Goal: Task Accomplishment & Management: Complete application form

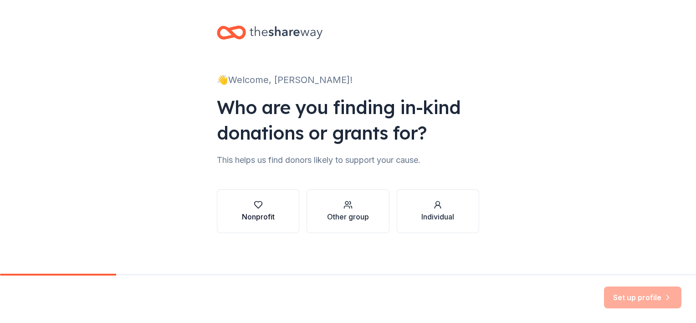
click at [257, 211] on div "Nonprofit" at bounding box center [258, 216] width 33 height 11
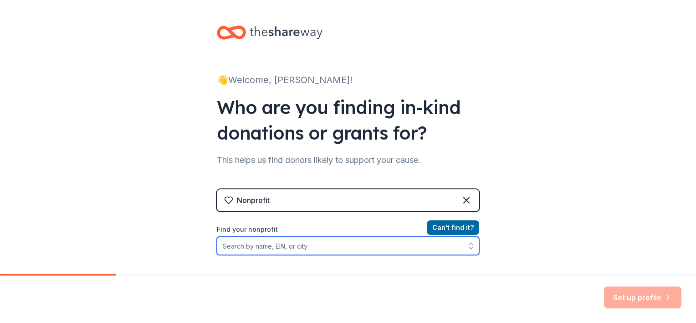
click at [248, 243] on input "Find your nonprofit" at bounding box center [348, 245] width 262 height 18
click at [328, 242] on input "Find your nonprofit" at bounding box center [348, 245] width 262 height 18
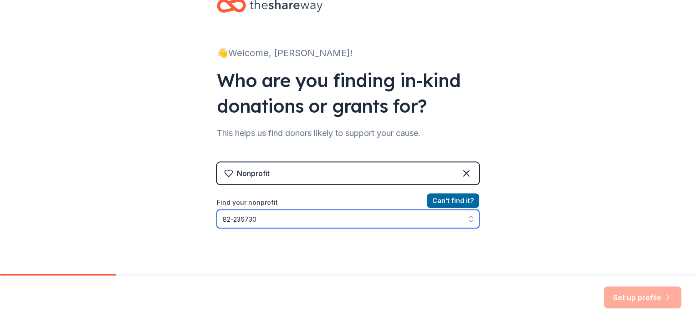
type input "[US_EMPLOYER_IDENTIFICATION_NUMBER]"
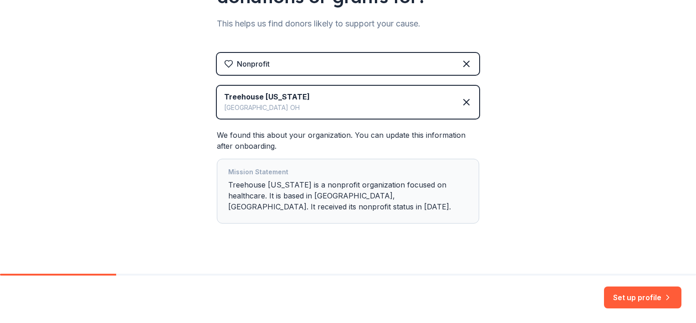
scroll to position [137, 0]
click at [650, 300] on button "Set up profile" at bounding box center [642, 297] width 77 height 22
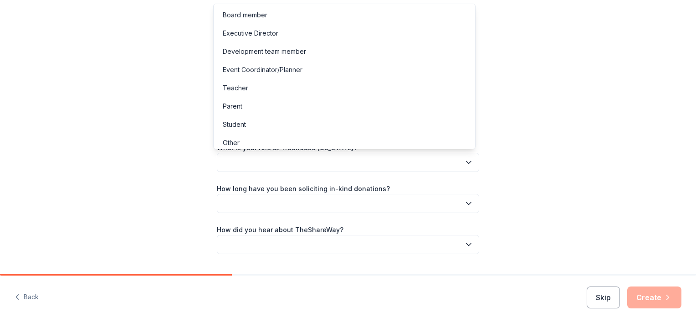
click at [468, 158] on icon "button" at bounding box center [468, 162] width 9 height 9
click at [277, 17] on div "Board member" at bounding box center [344, 15] width 258 height 18
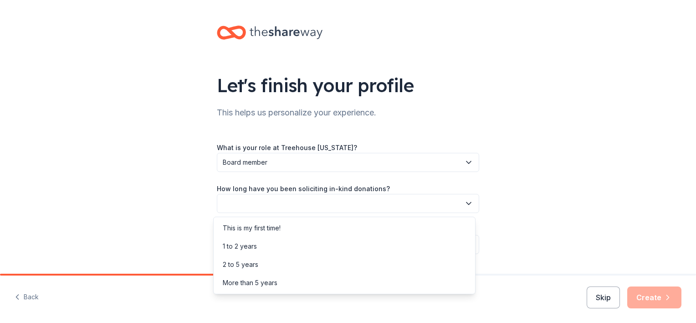
click at [465, 206] on icon "button" at bounding box center [468, 203] width 9 height 9
click at [324, 248] on div "1 to 2 years" at bounding box center [344, 246] width 258 height 18
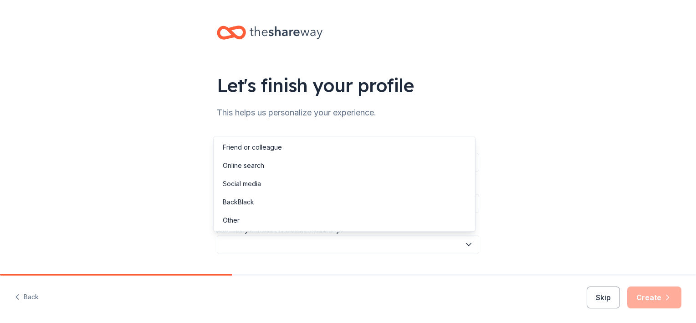
click at [348, 242] on button "button" at bounding box center [348, 244] width 262 height 19
click at [293, 169] on div "Online search" at bounding box center [344, 165] width 258 height 18
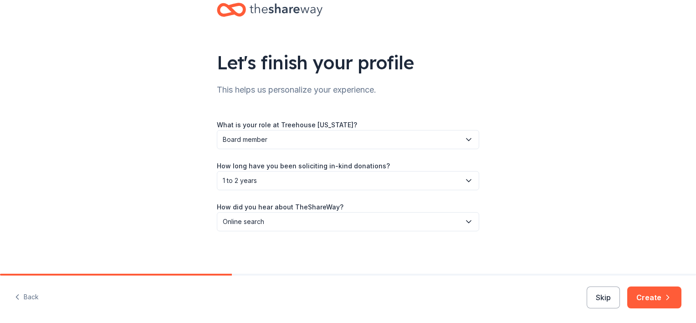
scroll to position [24, 0]
click at [654, 301] on button "Create" at bounding box center [654, 297] width 54 height 22
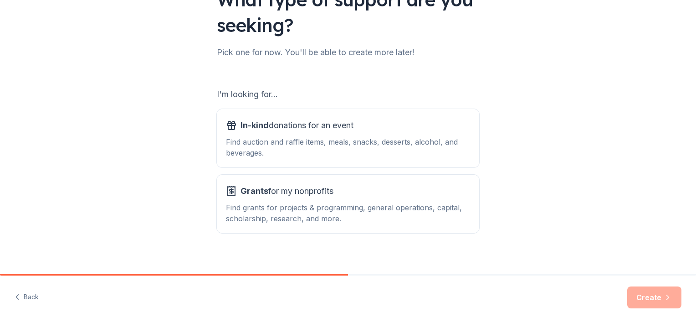
scroll to position [91, 0]
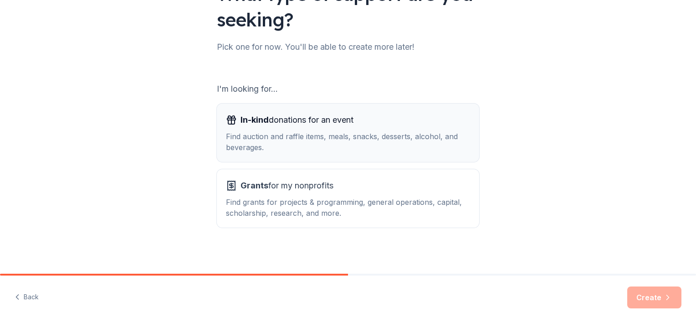
click at [322, 138] on div "Find auction and raffle items, meals, snacks, desserts, alcohol, and beverages." at bounding box center [348, 142] width 244 height 22
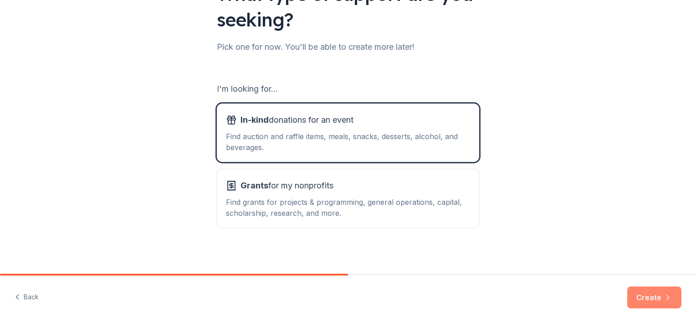
click at [648, 297] on button "Create" at bounding box center [654, 297] width 54 height 22
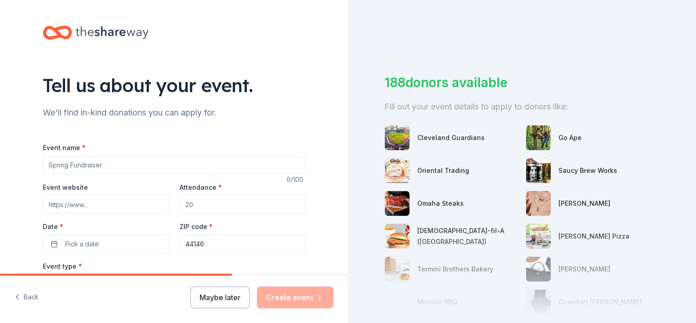
click at [129, 168] on input "Event name *" at bounding box center [174, 165] width 262 height 18
type input "j"
click at [67, 166] on input "Winter Fundraiser" at bounding box center [174, 165] width 262 height 18
click at [108, 164] on input "Winter Fundraiser" at bounding box center [174, 165] width 262 height 18
type input "W"
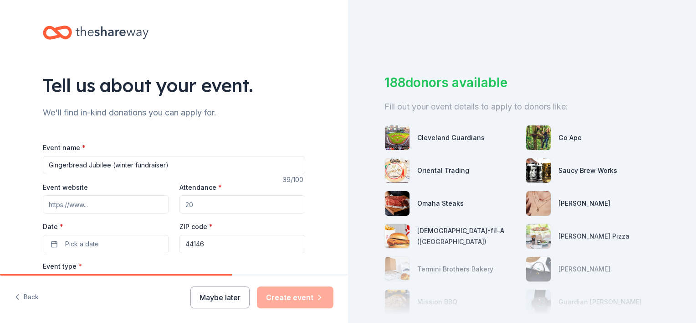
type input "Gingerbread Jubilee (winter fundraiser)"
click at [95, 203] on input "Event website" at bounding box center [106, 204] width 126 height 18
click at [223, 202] on input "Attendance *" at bounding box center [242, 204] width 126 height 18
click at [192, 200] on input "Attendance *" at bounding box center [242, 204] width 126 height 18
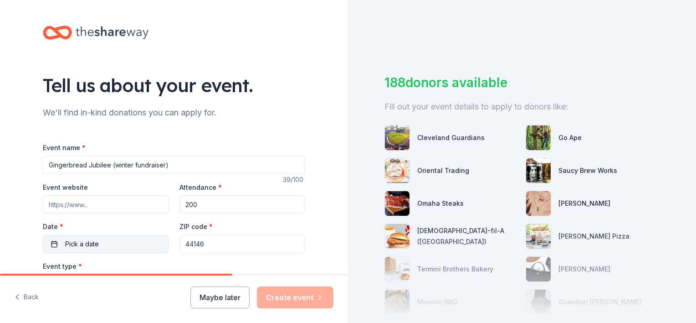
type input "200"
click at [107, 238] on button "Pick a date" at bounding box center [106, 244] width 126 height 18
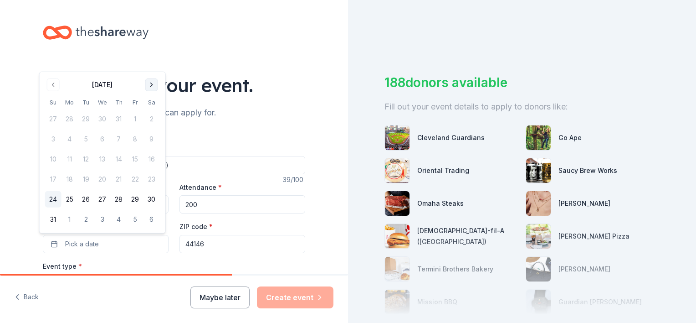
click at [151, 84] on button "Go to next month" at bounding box center [151, 84] width 13 height 13
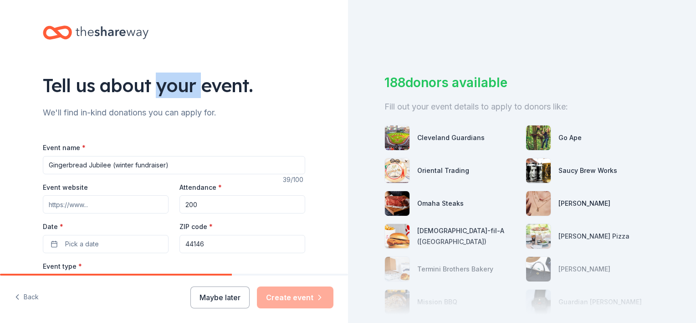
click at [151, 84] on div "Tell us about your event." at bounding box center [174, 85] width 262 height 26
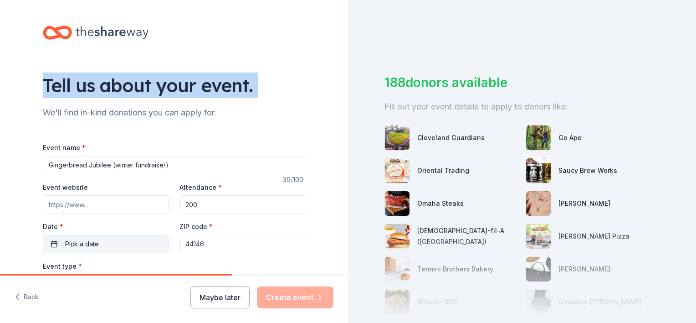
click at [102, 244] on button "Pick a date" at bounding box center [106, 244] width 126 height 18
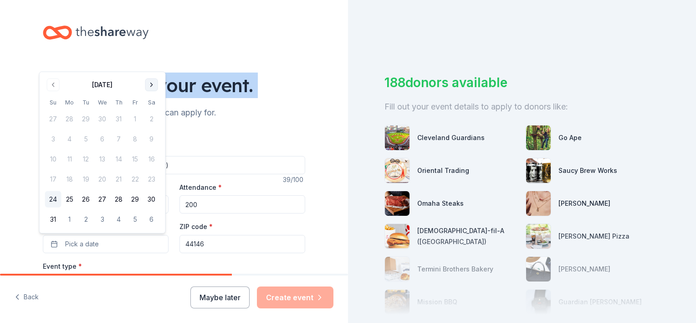
click at [150, 84] on button "Go to next month" at bounding box center [151, 84] width 13 height 13
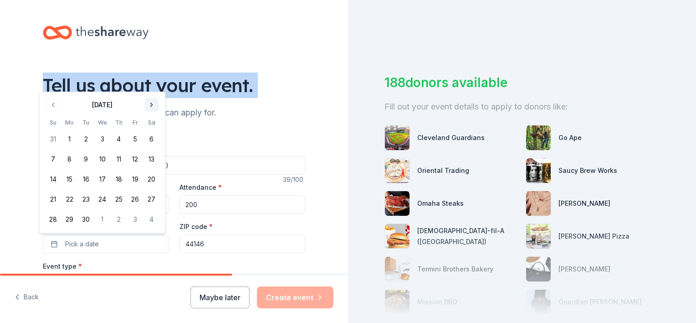
click at [149, 102] on button "Go to next month" at bounding box center [151, 104] width 13 height 13
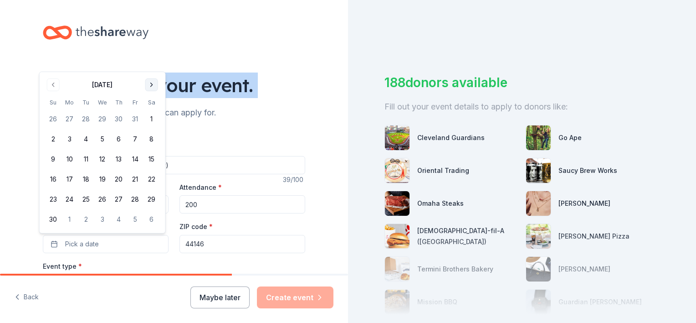
click at [150, 87] on button "Go to next month" at bounding box center [151, 84] width 13 height 13
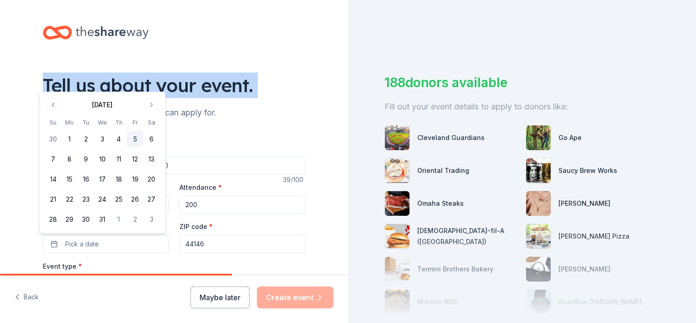
click at [135, 135] on button "5" at bounding box center [135, 139] width 16 height 16
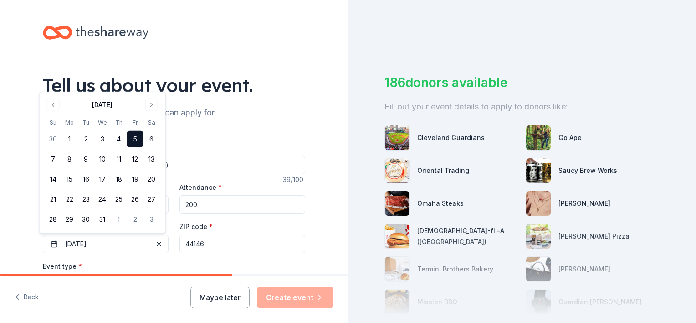
click at [216, 240] on input "44146" at bounding box center [242, 244] width 126 height 18
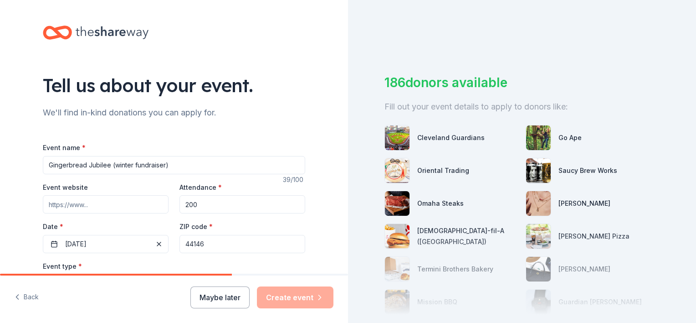
click at [113, 205] on input "Event website" at bounding box center [106, 204] width 126 height 18
click at [87, 203] on input "Event website" at bounding box center [106, 204] width 126 height 18
type input "H"
type input "https://www.thetreehousebedford.org"
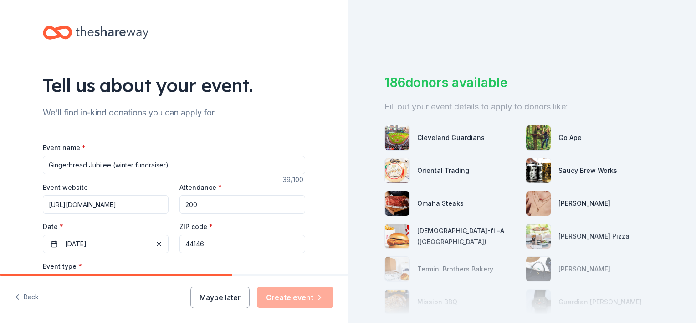
click at [241, 246] on input "44146" at bounding box center [242, 244] width 126 height 18
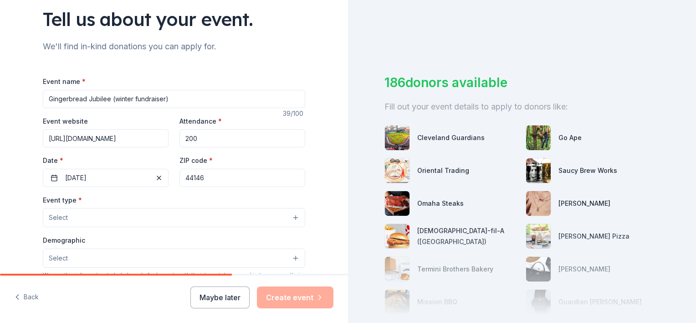
scroll to position [73, 0]
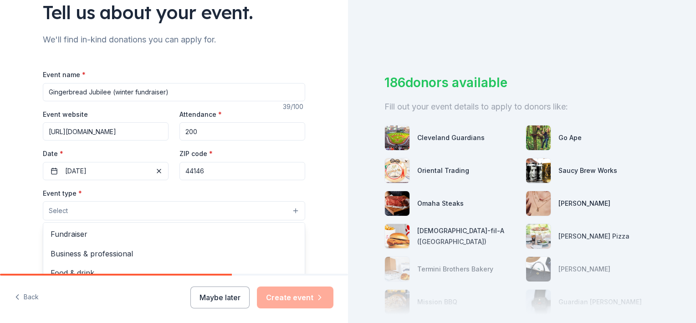
click at [290, 210] on button "Select" at bounding box center [174, 210] width 262 height 19
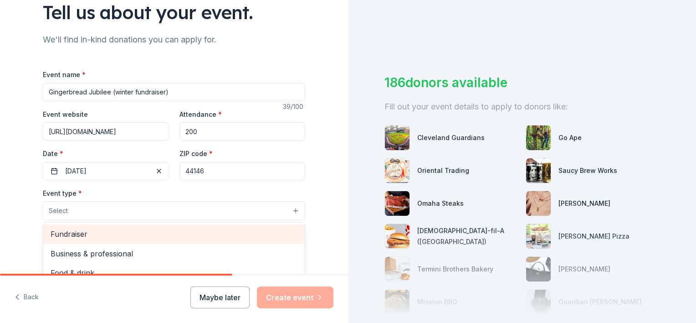
click at [180, 241] on div "Fundraiser" at bounding box center [173, 233] width 261 height 19
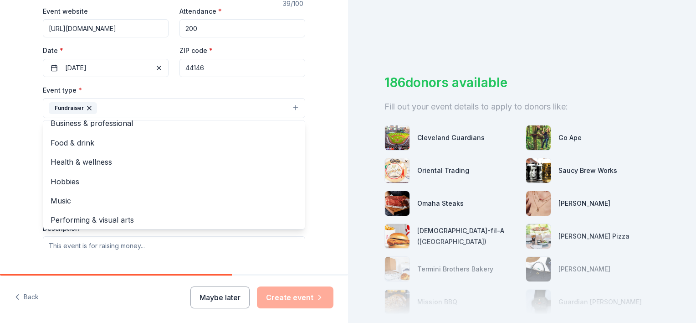
scroll to position [11, 0]
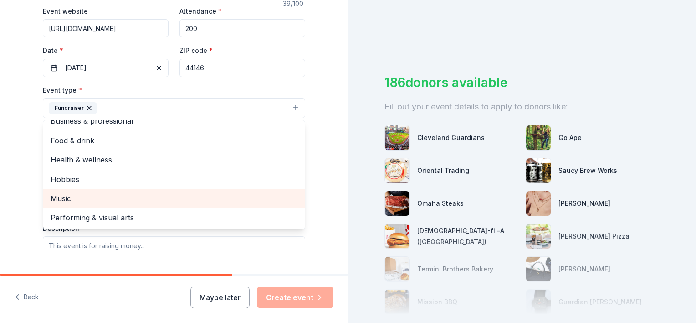
click at [78, 196] on span "Music" at bounding box center [174, 198] width 247 height 12
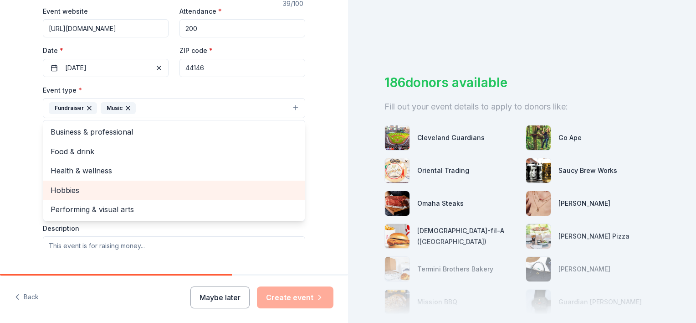
scroll to position [0, 0]
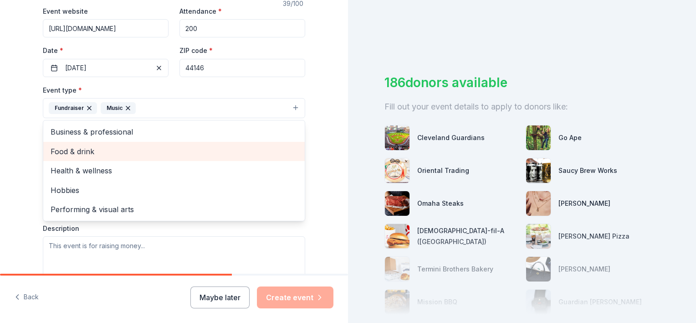
click at [90, 149] on span "Food & drink" at bounding box center [174, 151] width 247 height 12
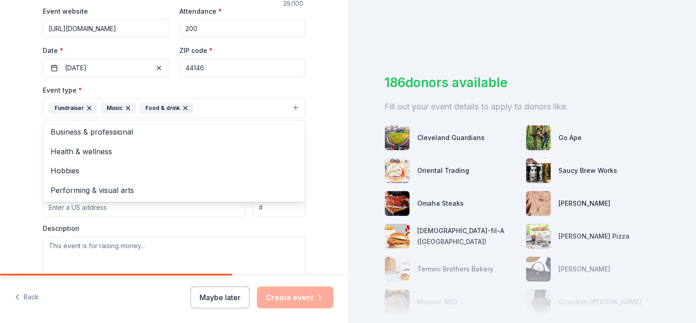
click at [336, 239] on div "Tell us about your event. We'll find in-kind donations you can apply for. Event…" at bounding box center [174, 127] width 348 height 607
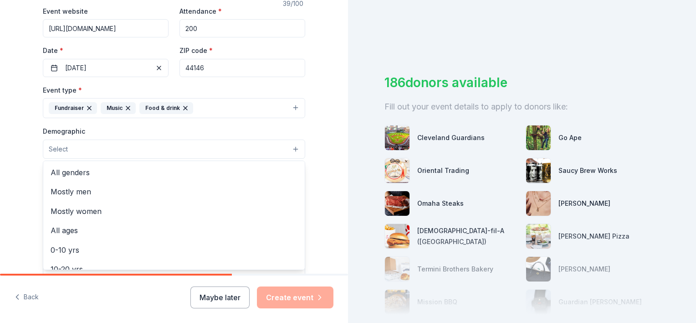
click at [289, 147] on button "Select" at bounding box center [174, 148] width 262 height 19
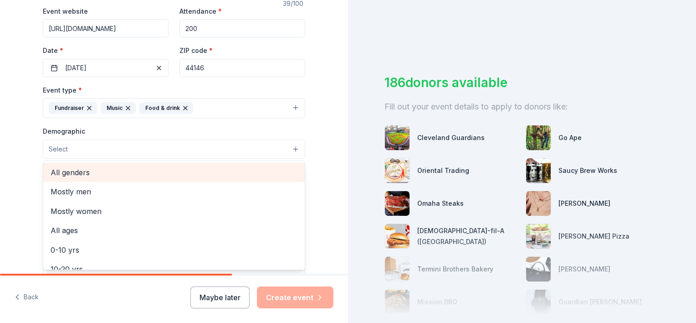
click at [115, 174] on span "All genders" at bounding box center [174, 172] width 247 height 12
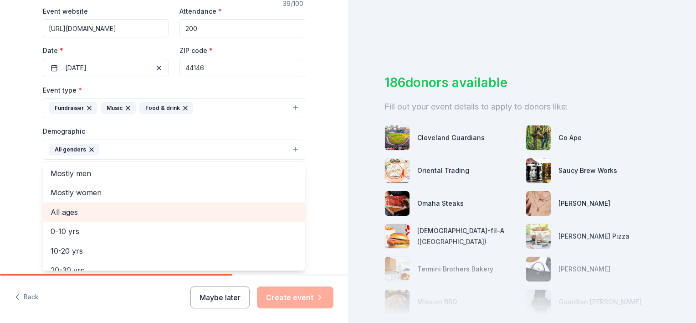
click at [82, 213] on span "All ages" at bounding box center [174, 212] width 247 height 12
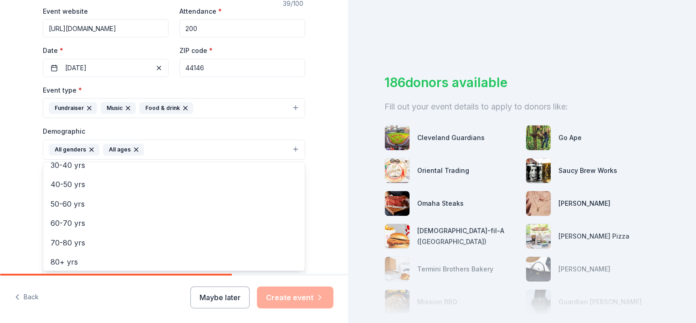
scroll to position [108, 0]
click at [332, 230] on div "Tell us about your event. We'll find in-kind donations you can apply for. Event…" at bounding box center [174, 128] width 348 height 608
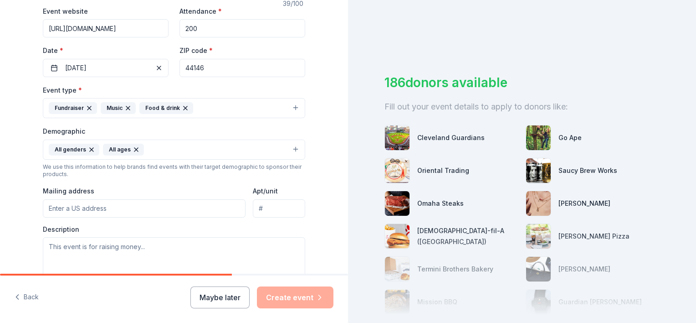
click at [84, 204] on input "Mailing address" at bounding box center [144, 208] width 203 height 18
click at [131, 180] on div "Event type * Fundraiser Music Food & drink Demographic All genders All ages We …" at bounding box center [174, 181] width 262 height 194
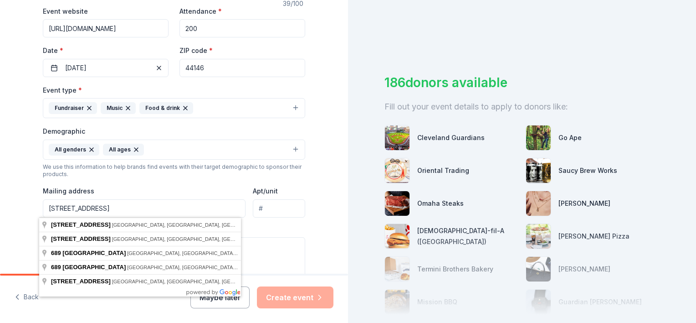
click at [131, 210] on input "689 Broadway Ave." at bounding box center [144, 208] width 203 height 18
type input "689 Broadway Avenue, Bedford, OH, 44146"
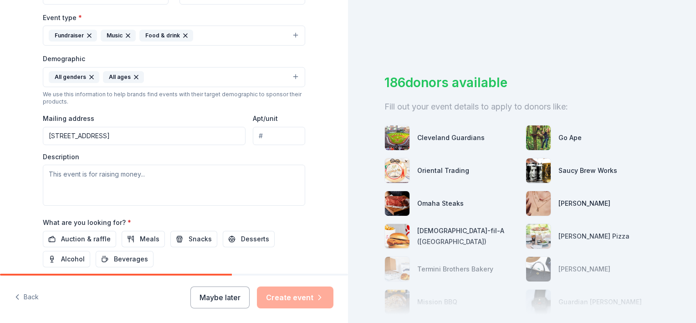
scroll to position [249, 0]
click at [164, 188] on textarea at bounding box center [174, 184] width 262 height 41
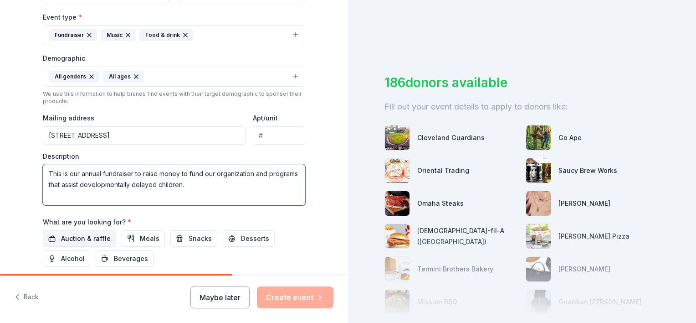
type textarea "This is our annual fundraiser to raise money to fund our organization and progr…"
click at [81, 235] on span "Auction & raffle" at bounding box center [86, 238] width 50 height 11
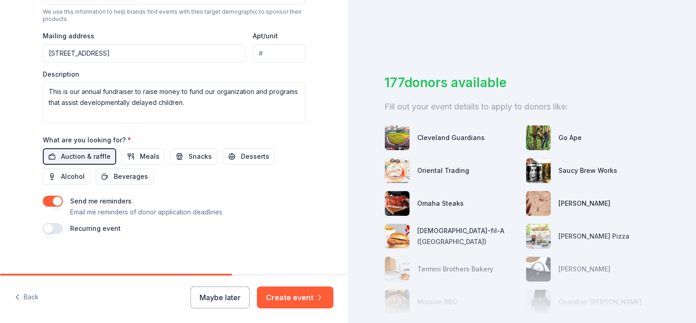
scroll to position [334, 0]
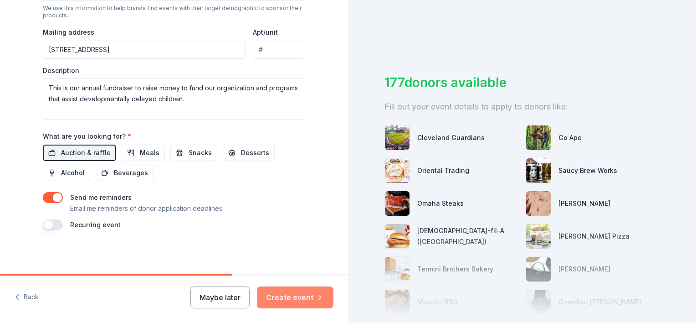
click at [294, 292] on button "Create event" at bounding box center [295, 297] width 77 height 22
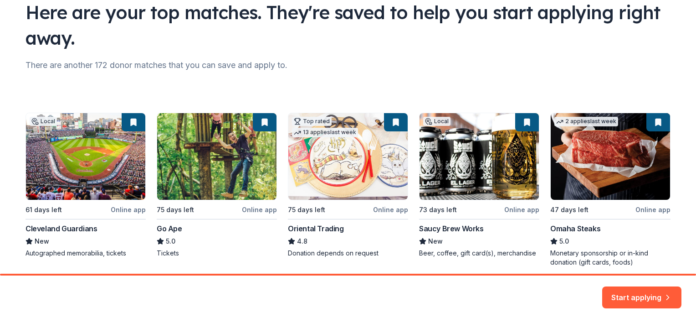
scroll to position [91, 0]
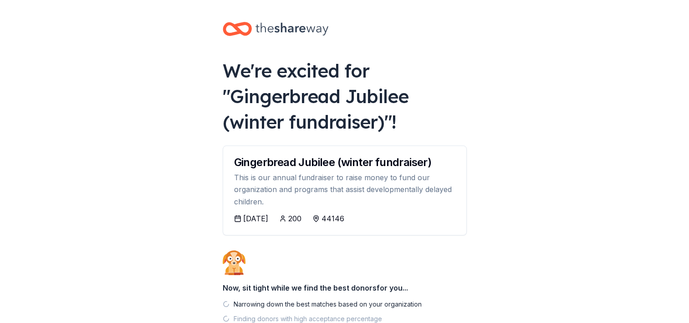
click at [302, 190] on div "This is our annual fundraiser to raise money to fund our organization and progr…" at bounding box center [344, 189] width 221 height 36
click at [295, 169] on div "Gingerbread Jubilee (winter fundraiser) This is our annual fundraiser to raise …" at bounding box center [344, 179] width 243 height 67
click at [239, 219] on icon at bounding box center [237, 218] width 7 height 7
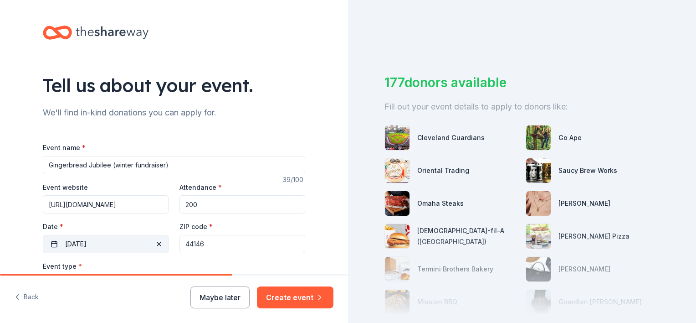
click at [104, 243] on button "12/05/2025" at bounding box center [106, 244] width 126 height 18
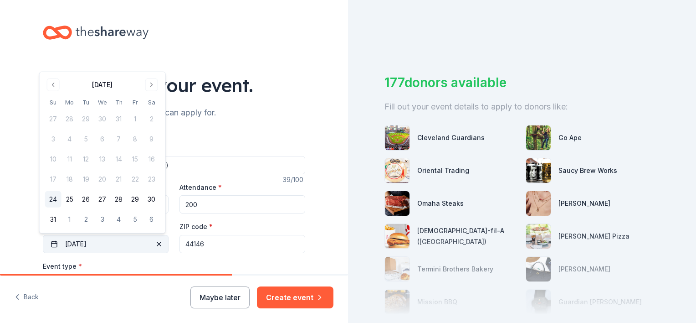
click at [100, 241] on button "12/05/2025" at bounding box center [106, 244] width 126 height 18
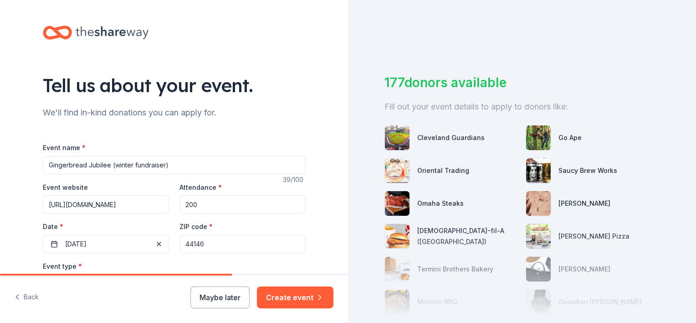
click at [103, 261] on div "Event type * Fundraiser Music Food & drink" at bounding box center [174, 277] width 262 height 34
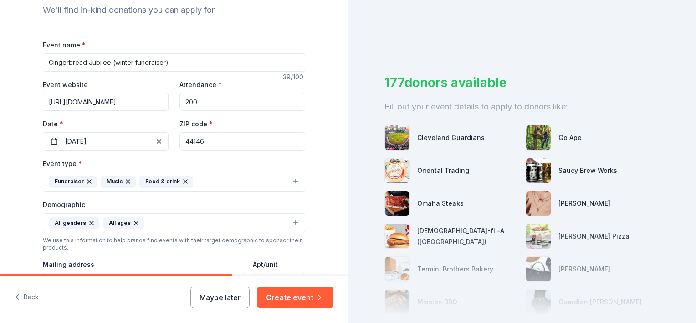
scroll to position [109, 0]
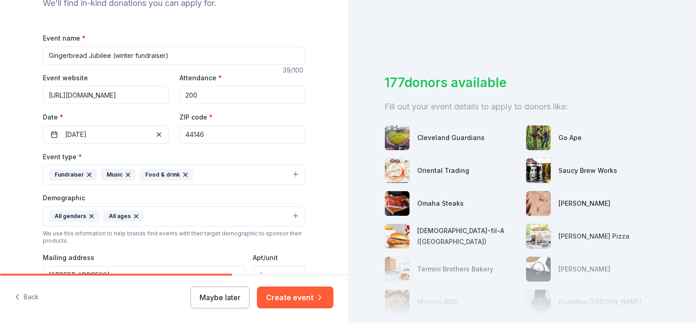
click at [326, 196] on div "Tell us about your event. We'll find in-kind donations you can apply for. Event…" at bounding box center [174, 195] width 348 height 608
click at [293, 301] on button "Create event" at bounding box center [295, 297] width 77 height 22
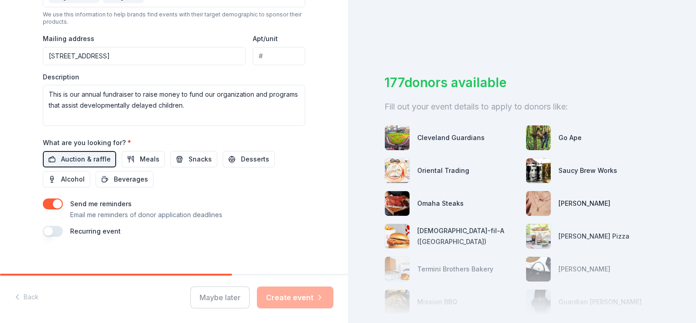
scroll to position [334, 0]
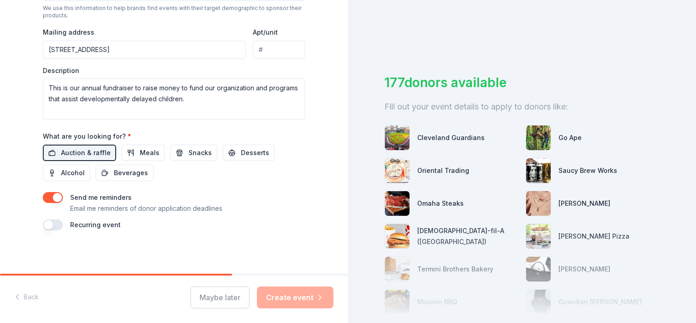
click at [288, 297] on div "Maybe later Create event" at bounding box center [261, 297] width 143 height 22
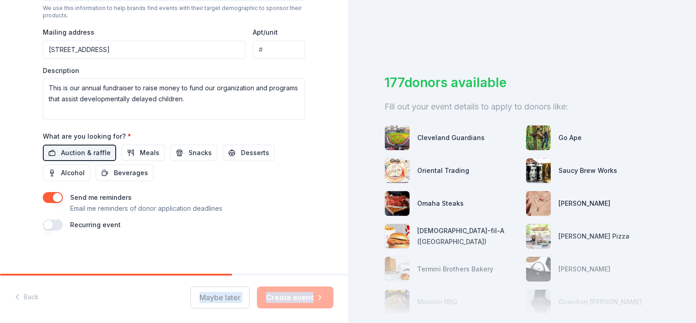
click at [288, 297] on div "Maybe later Create event" at bounding box center [261, 297] width 143 height 22
drag, startPoint x: 288, startPoint y: 297, endPoint x: 448, endPoint y: 63, distance: 283.8
click at [448, 63] on div "Tell us about your event. We'll find in-kind donations you can apply for. Event…" at bounding box center [348, 161] width 696 height 323
drag, startPoint x: 448, startPoint y: 63, endPoint x: 451, endPoint y: 58, distance: 5.6
click at [451, 58] on div "177 donors available Fill out your event details to apply to donors like: Cleve…" at bounding box center [522, 161] width 348 height 323
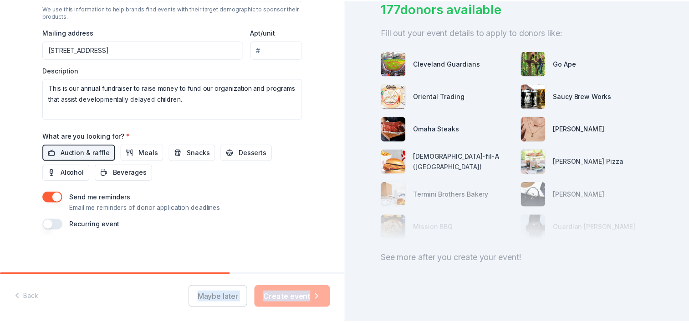
scroll to position [82, 0]
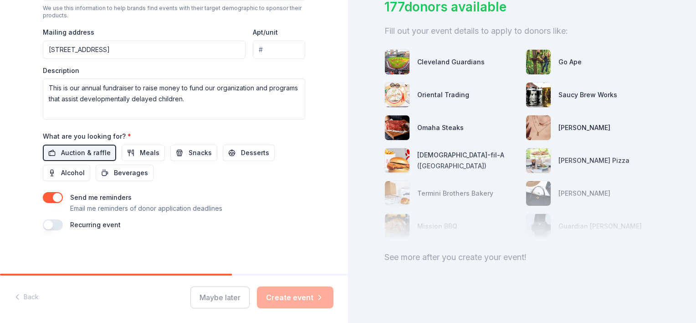
click at [148, 305] on div "Back Maybe later Create event" at bounding box center [174, 298] width 348 height 47
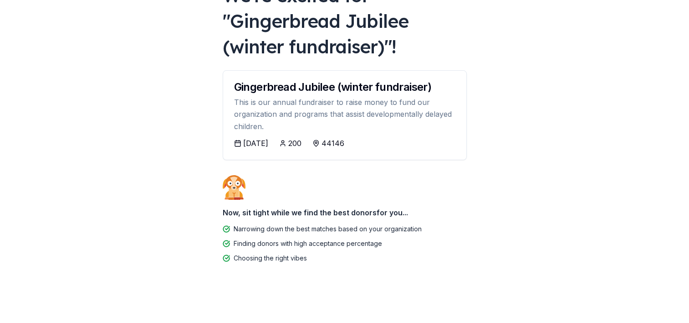
scroll to position [76, 0]
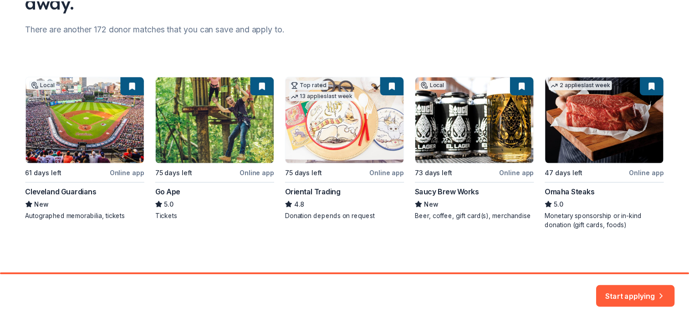
scroll to position [109, 0]
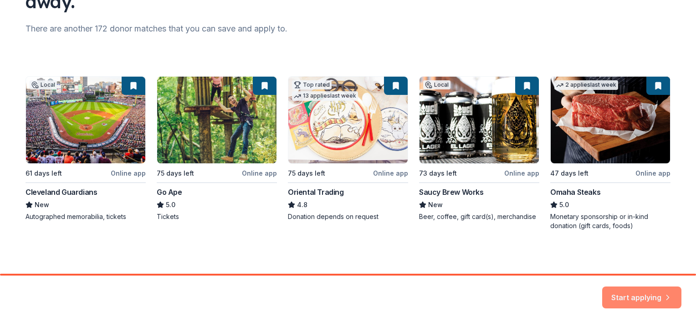
click at [643, 292] on button "Start applying" at bounding box center [641, 292] width 79 height 22
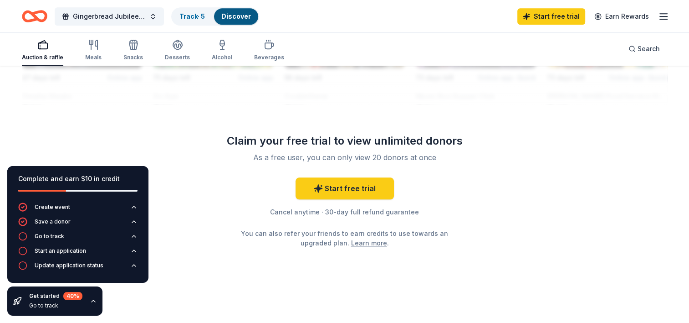
scroll to position [904, 0]
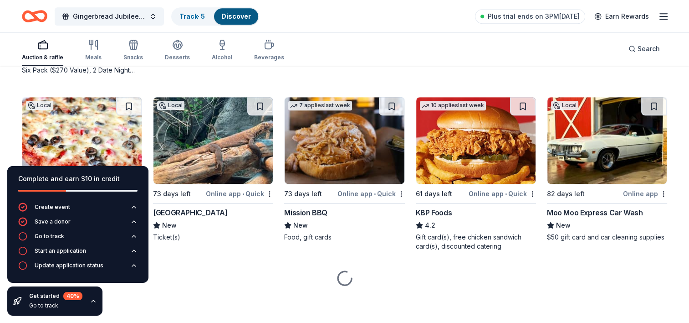
scroll to position [904, 0]
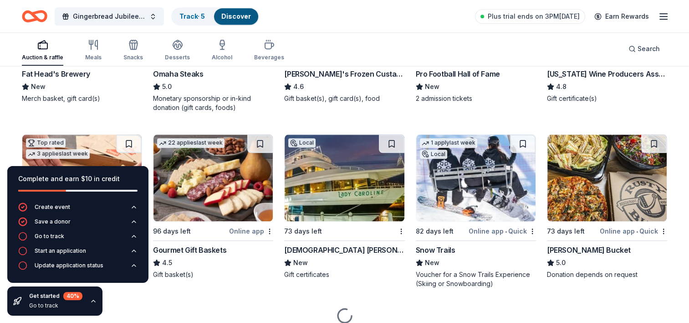
click at [53, 84] on div "New" at bounding box center [82, 86] width 120 height 11
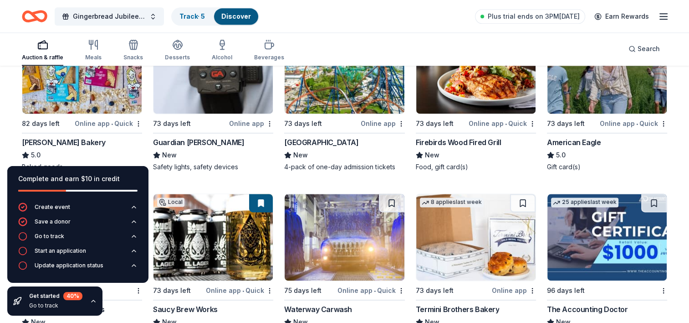
scroll to position [1196, 0]
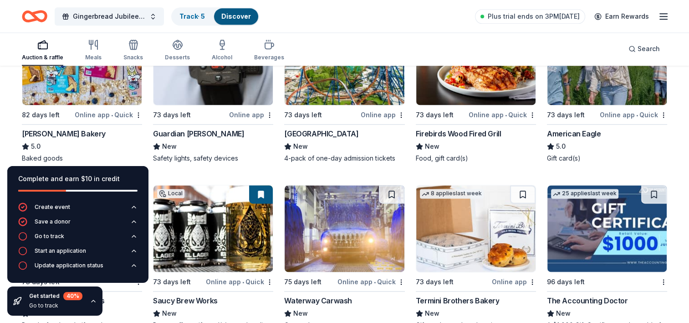
click at [351, 92] on img at bounding box center [344, 61] width 119 height 87
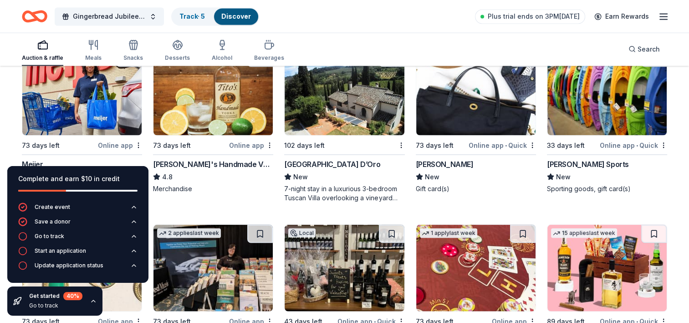
scroll to position [1689, 0]
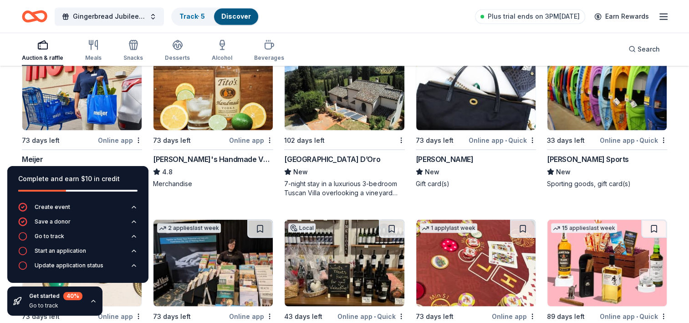
click at [599, 94] on img at bounding box center [607, 86] width 119 height 87
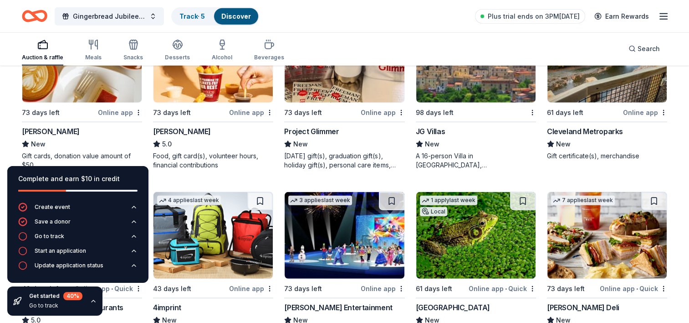
scroll to position [2250, 0]
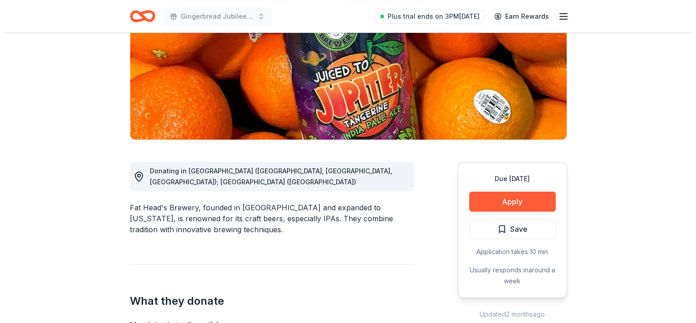
scroll to position [146, 0]
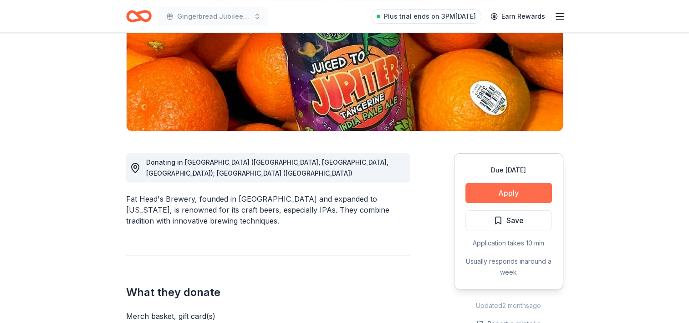
click at [503, 195] on button "Apply" at bounding box center [509, 193] width 87 height 20
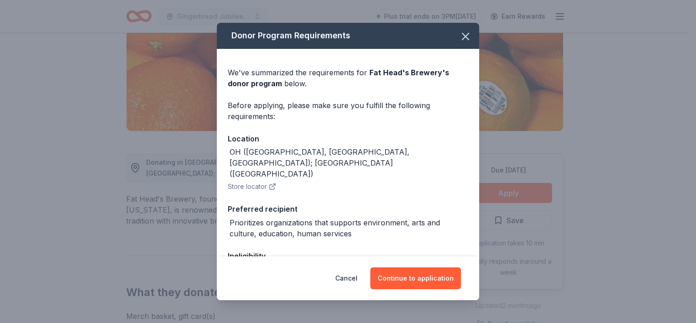
click at [472, 250] on div "We've summarized the requirements for Fat Head's Brewery 's donor program below…" at bounding box center [348, 227] width 262 height 356
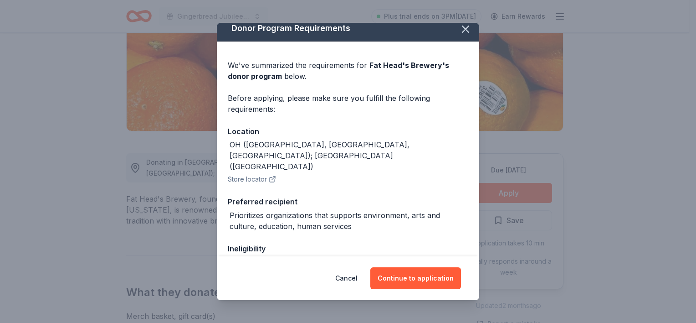
click at [472, 250] on div "We've summarized the requirements for Fat Head's Brewery 's donor program below…" at bounding box center [348, 219] width 262 height 356
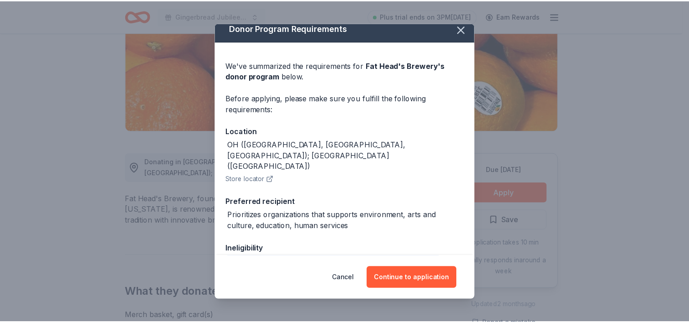
scroll to position [10, 0]
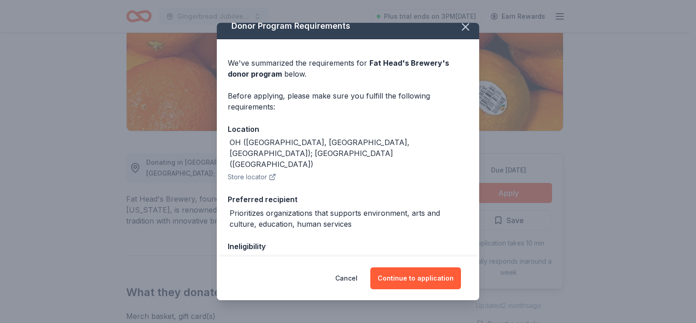
drag, startPoint x: 472, startPoint y: 250, endPoint x: 445, endPoint y: 208, distance: 49.8
click at [445, 208] on div "We've summarized the requirements for Fat Head's Brewery 's donor program below…" at bounding box center [348, 217] width 262 height 356
click at [462, 27] on icon "button" at bounding box center [465, 27] width 6 height 6
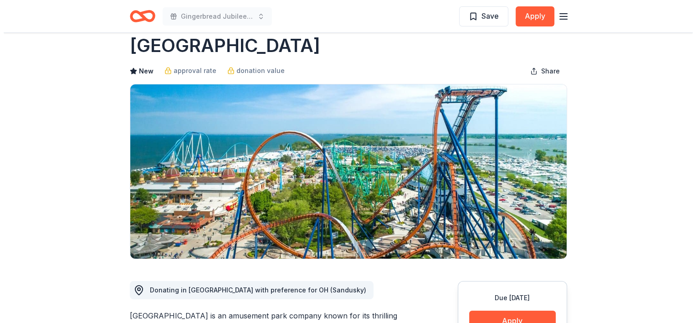
scroll to position [42, 0]
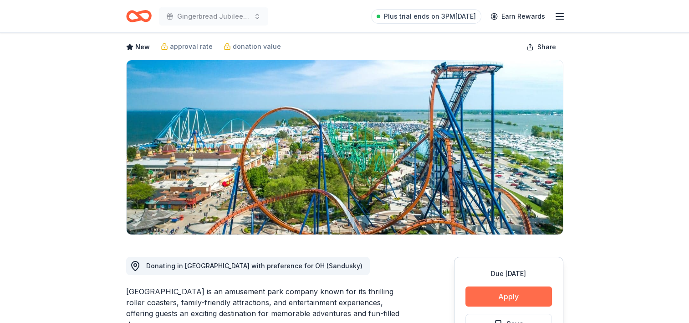
click at [514, 297] on button "Apply" at bounding box center [509, 296] width 87 height 20
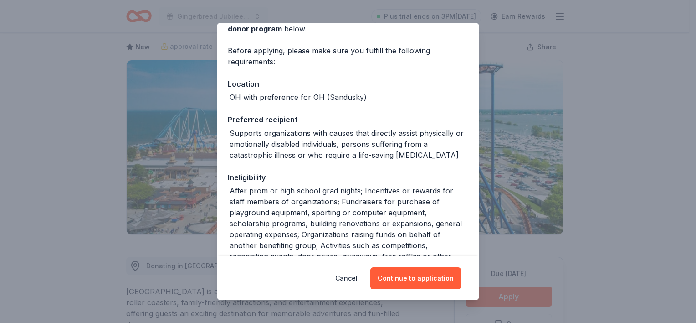
scroll to position [73, 0]
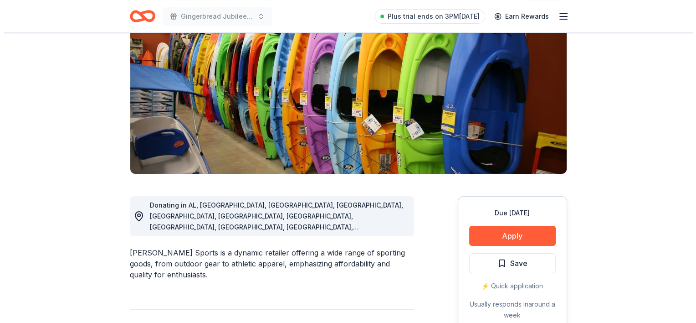
scroll to position [109, 0]
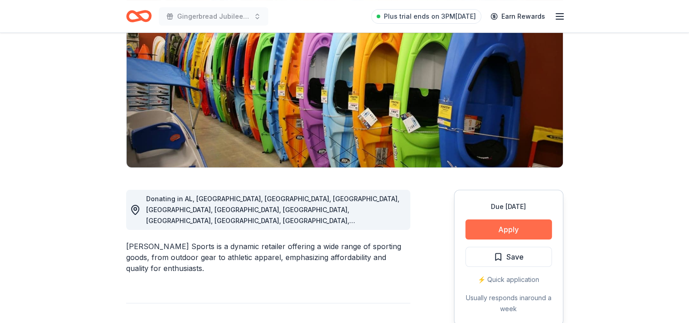
click at [513, 223] on button "Apply" at bounding box center [509, 229] width 87 height 20
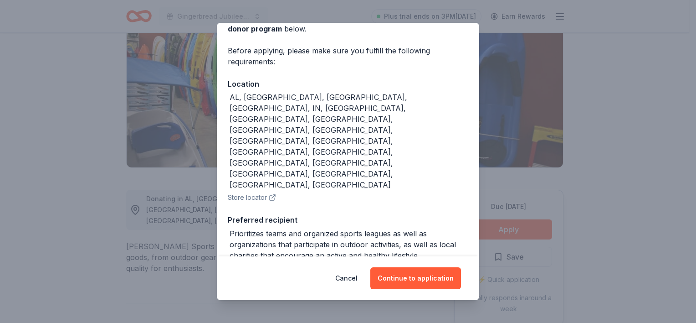
scroll to position [73, 0]
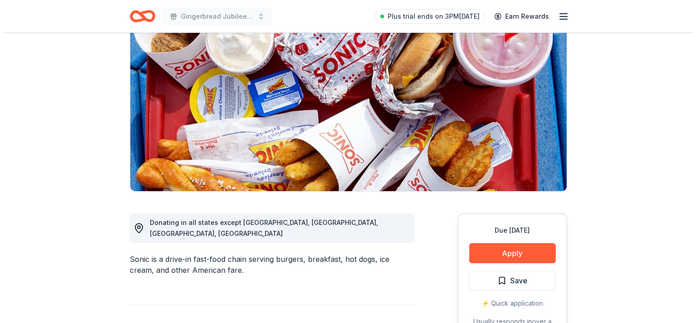
scroll to position [91, 0]
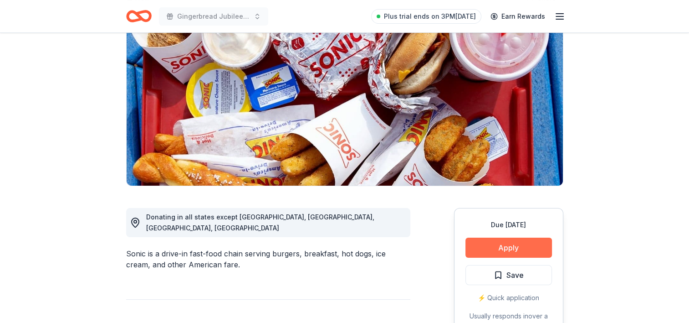
click at [503, 240] on button "Apply" at bounding box center [509, 247] width 87 height 20
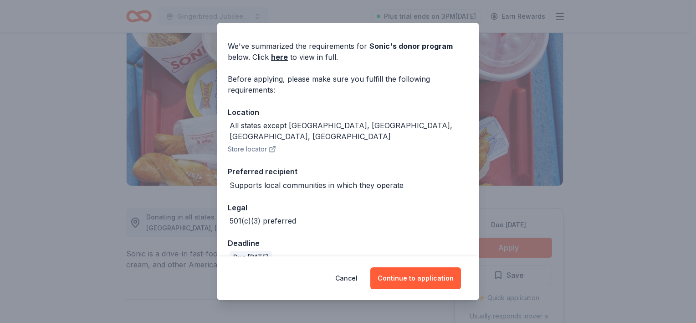
scroll to position [33, 0]
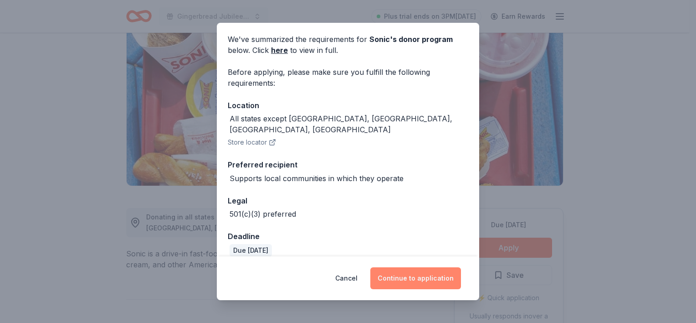
click at [410, 282] on button "Continue to application" at bounding box center [415, 278] width 91 height 22
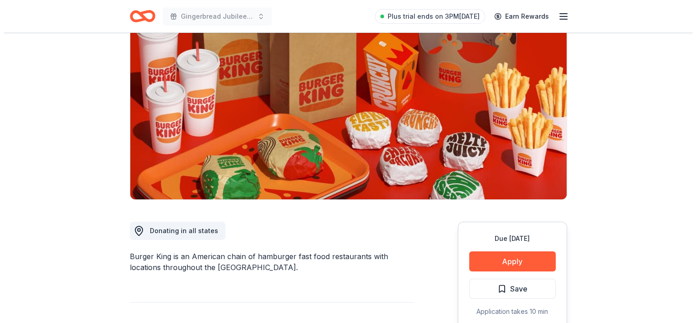
scroll to position [91, 0]
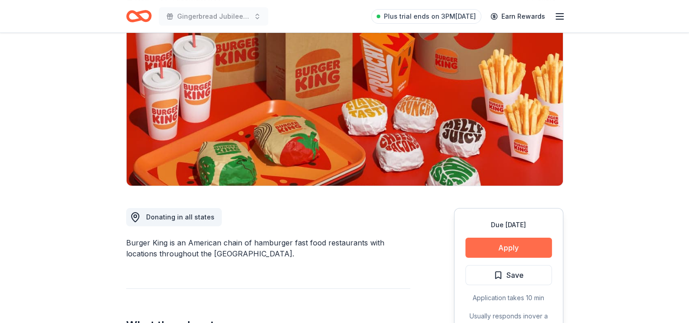
click at [504, 245] on button "Apply" at bounding box center [509, 247] width 87 height 20
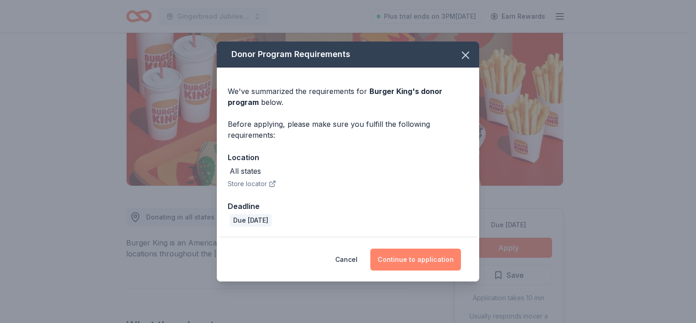
click at [419, 257] on button "Continue to application" at bounding box center [415, 259] width 91 height 22
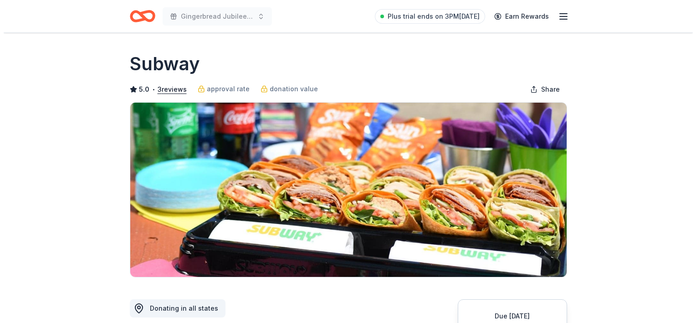
scroll to position [91, 0]
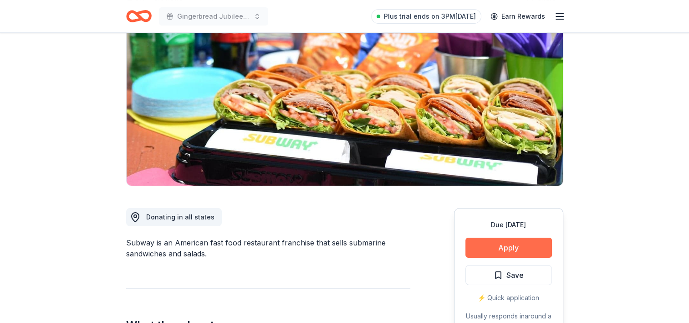
click at [538, 247] on button "Apply" at bounding box center [509, 247] width 87 height 20
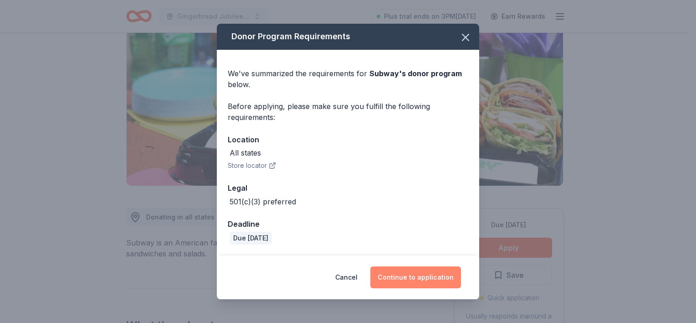
click at [421, 279] on button "Continue to application" at bounding box center [415, 277] width 91 height 22
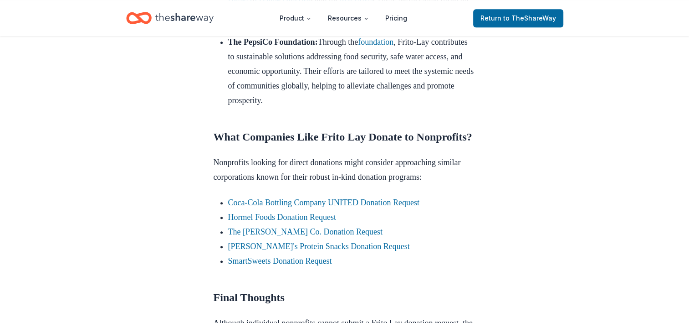
scroll to position [692, 0]
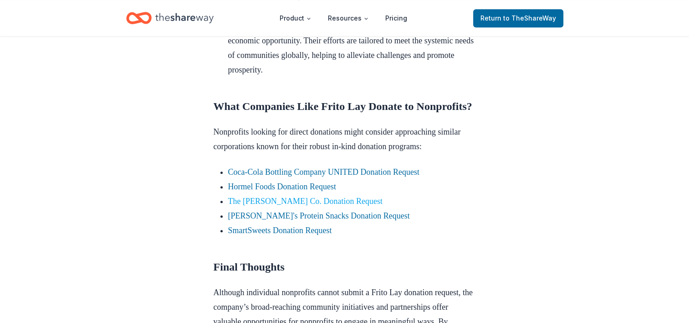
click at [336, 205] on link "The [PERSON_NAME] Co. Donation Request" at bounding box center [305, 200] width 154 height 9
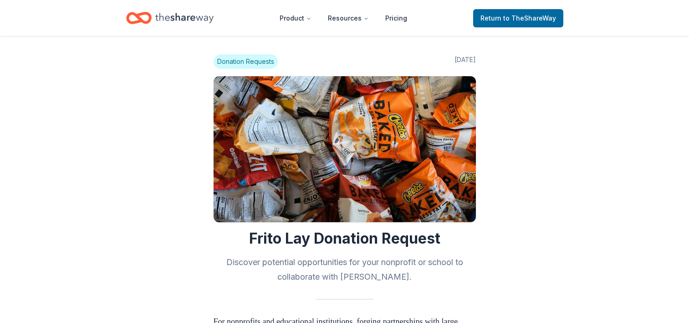
scroll to position [692, 0]
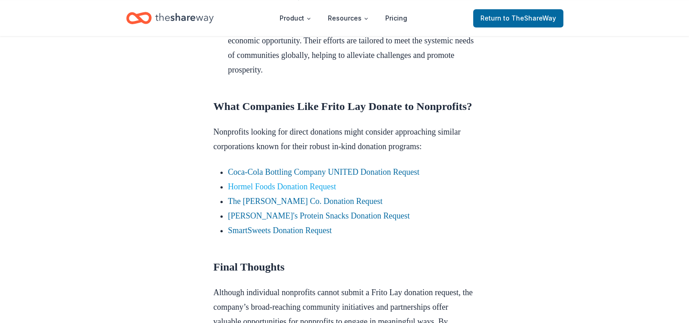
click at [305, 191] on link "Hormel Foods Donation Request" at bounding box center [282, 186] width 108 height 9
click at [271, 191] on link "Hormel Foods Donation Request" at bounding box center [282, 186] width 108 height 9
